Goal: Book appointment/travel/reservation

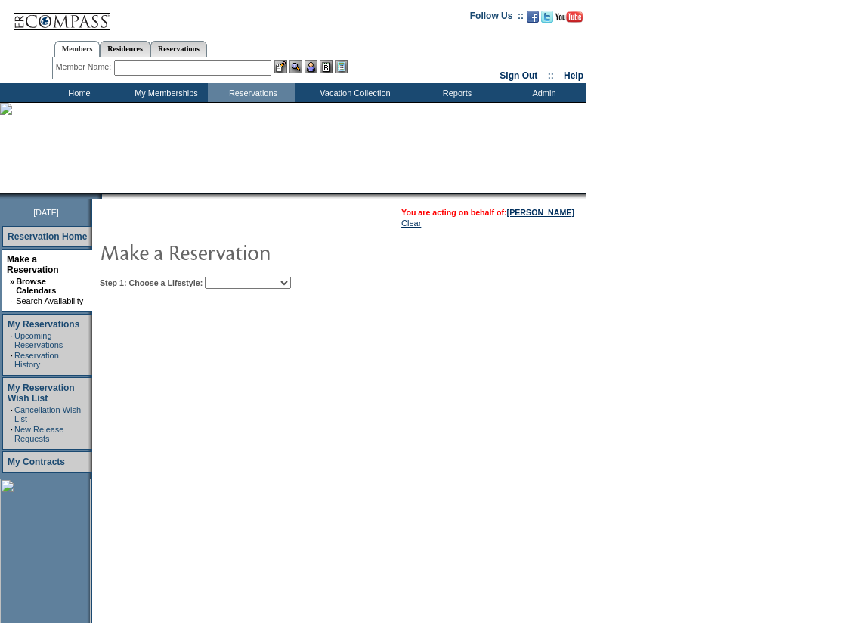
click at [291, 281] on select "Beach Leisure Metropolitan Mountain OIAL for Adventure OIAL for Couples OIAL fo…" at bounding box center [248, 283] width 86 height 12
select select "Leisure"
click at [231, 278] on select "Beach Leisure Metropolitan Mountain OIAL for Adventure OIAL for Couples OIAL fo…" at bounding box center [248, 283] width 86 height 12
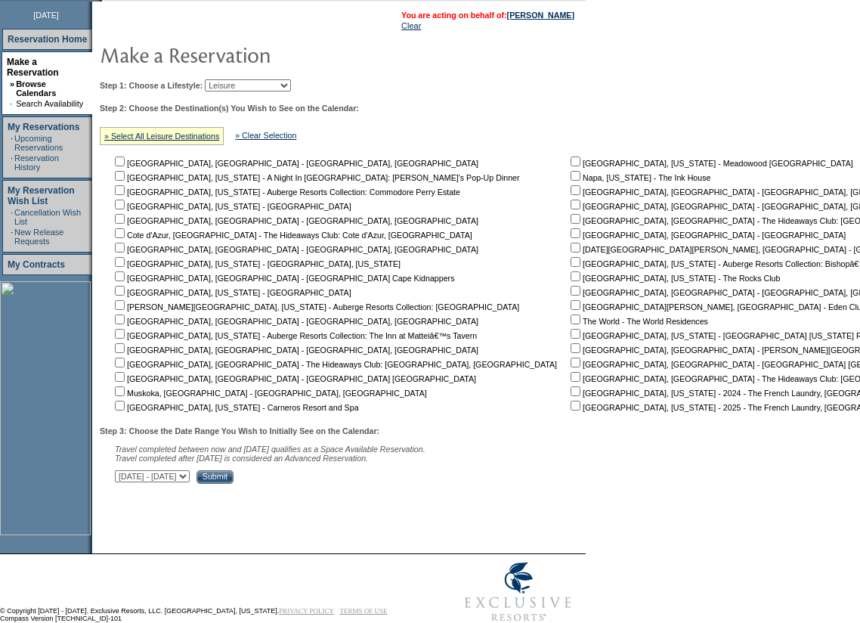
scroll to position [202, 0]
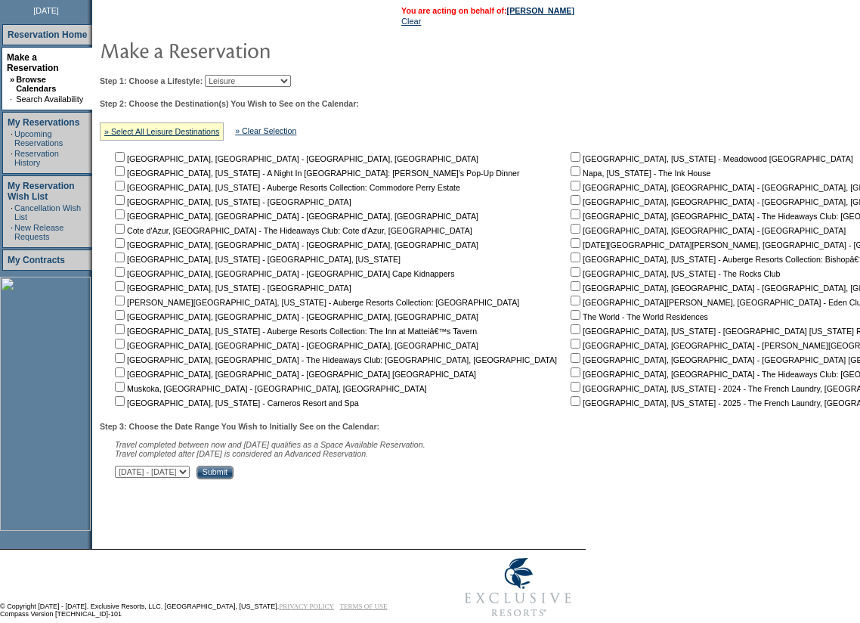
click at [125, 406] on input "checkbox" at bounding box center [120, 401] width 10 height 10
checkbox input "true"
click at [571, 175] on input "checkbox" at bounding box center [576, 171] width 10 height 10
checkbox input "true"
click at [234, 479] on input "Submit" at bounding box center [215, 473] width 37 height 14
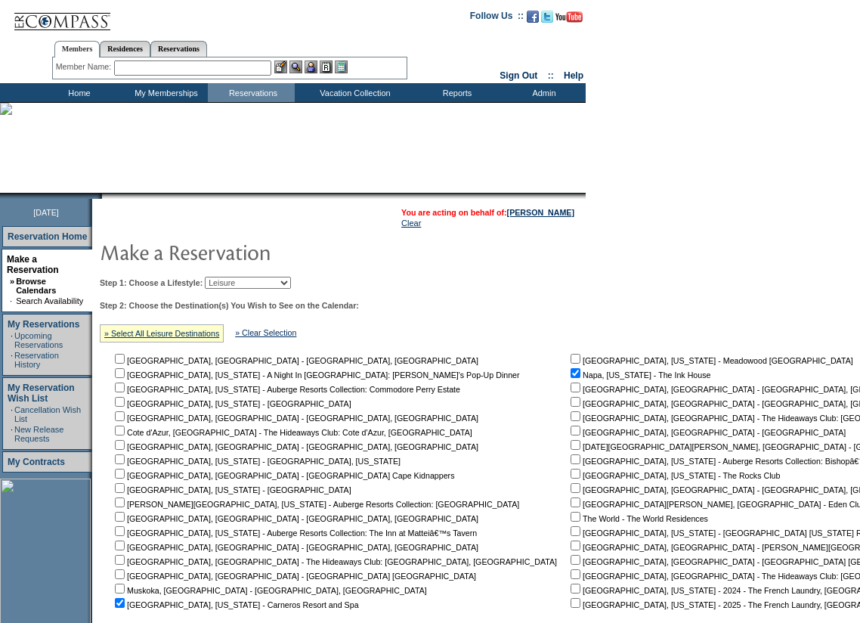
click at [571, 374] on input "checkbox" at bounding box center [576, 373] width 10 height 10
checkbox input "false"
click at [125, 608] on input "checkbox" at bounding box center [120, 603] width 10 height 10
checkbox input "false"
click at [291, 284] on select "Beach Leisure Metropolitan Mountain OIAL for Adventure OIAL for Couples OIAL fo…" at bounding box center [248, 283] width 86 height 12
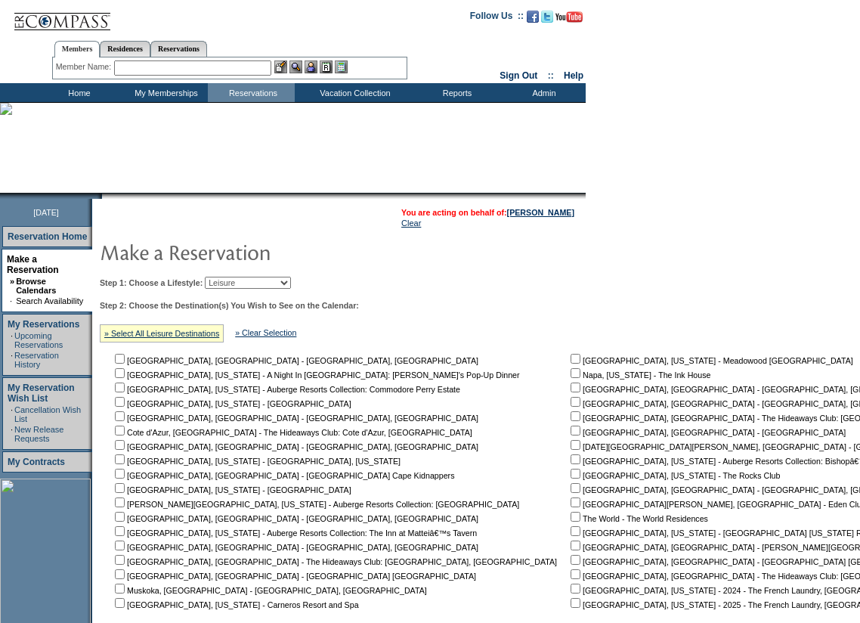
select select "Metropolitan"
click at [231, 278] on select "Beach Leisure Metropolitan Mountain OIAL for Adventure OIAL for Couples OIAL fo…" at bounding box center [248, 283] width 86 height 12
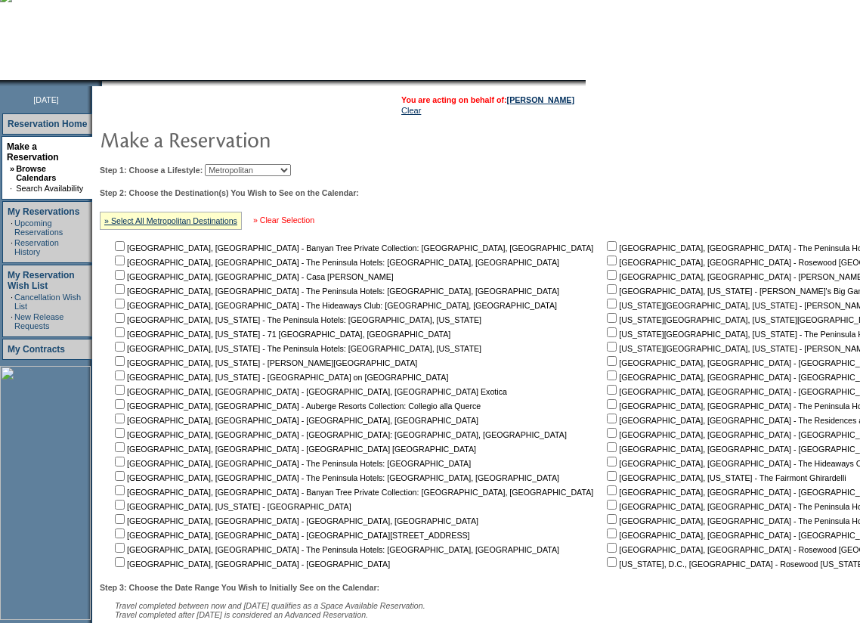
scroll to position [302, 0]
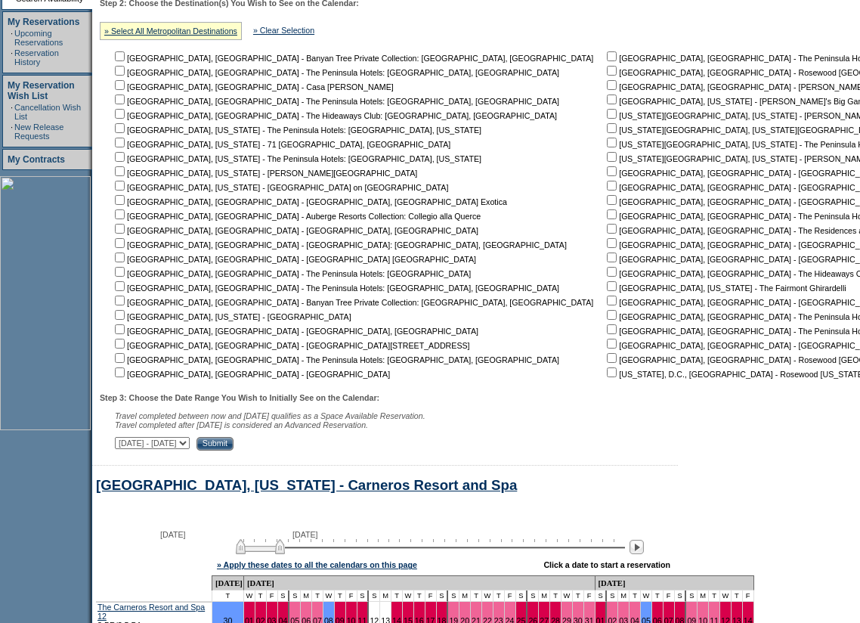
click at [607, 133] on input "checkbox" at bounding box center [612, 128] width 10 height 10
checkbox input "true"
click at [234, 448] on input "Submit" at bounding box center [215, 444] width 37 height 14
